Goal: Find specific page/section: Find specific page/section

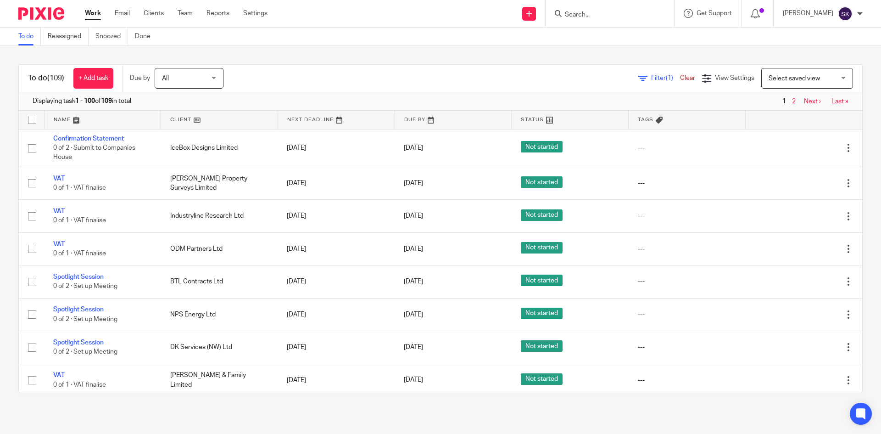
click at [590, 13] on input "Search" at bounding box center [605, 15] width 83 height 8
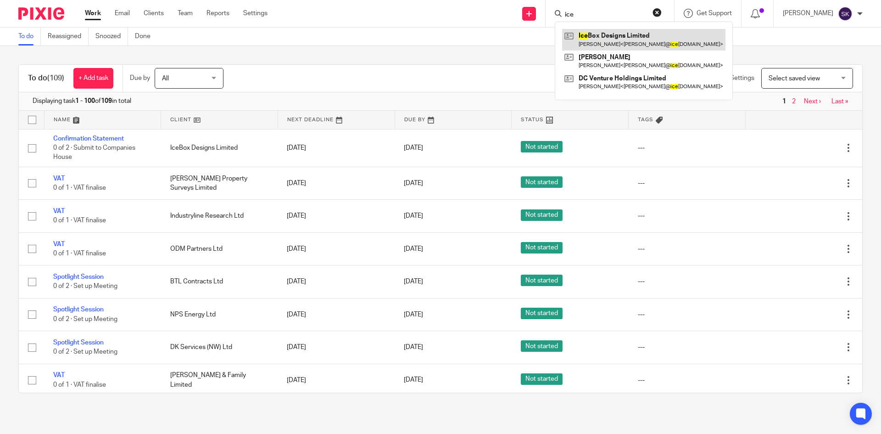
type input "ice"
click at [619, 30] on link at bounding box center [643, 39] width 163 height 21
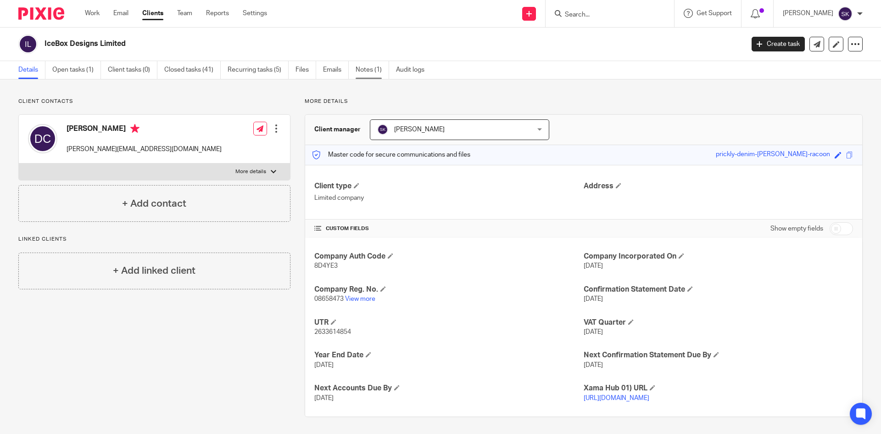
click at [363, 72] on link "Notes (1)" at bounding box center [373, 70] width 34 height 18
